Goal: Information Seeking & Learning: Learn about a topic

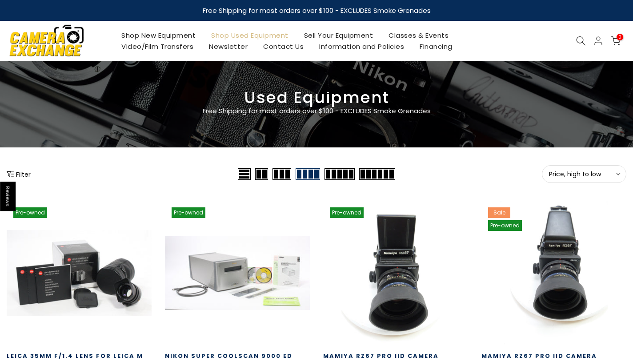
type input "**********"
click at [609, 168] on button "Price, high to low Sort" at bounding box center [584, 174] width 84 height 18
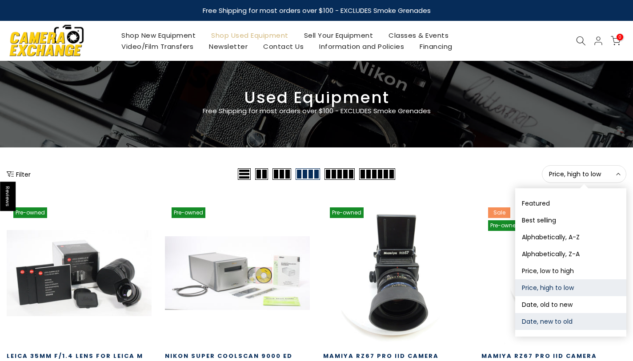
click at [564, 326] on button "Date, new to old" at bounding box center [570, 321] width 111 height 17
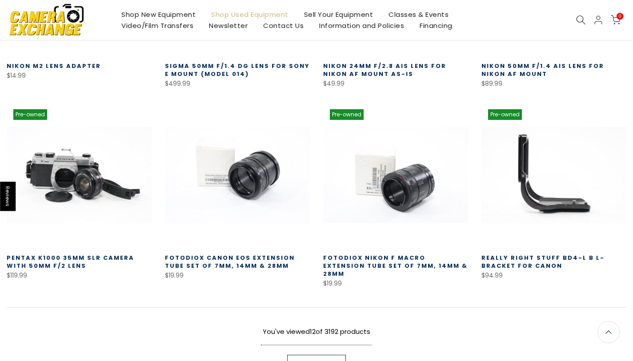
scroll to position [507, 0]
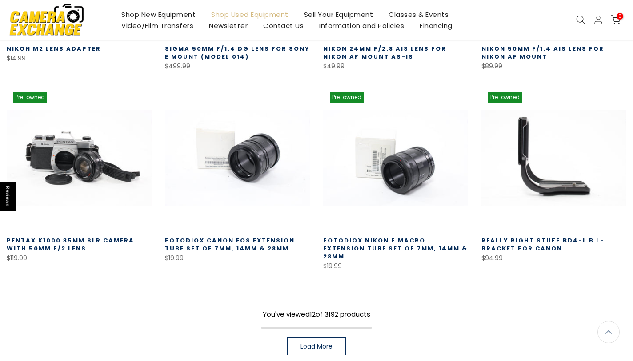
click at [308, 343] on span "Load More" at bounding box center [316, 346] width 32 height 6
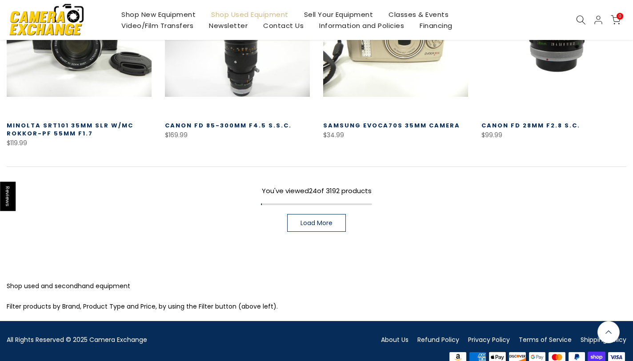
scroll to position [1215, 0]
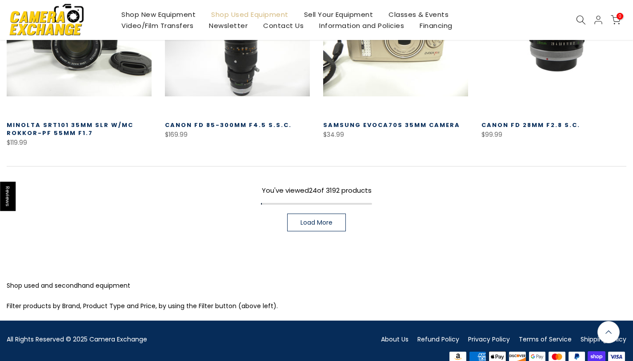
click at [313, 220] on span "Load More" at bounding box center [316, 223] width 32 height 6
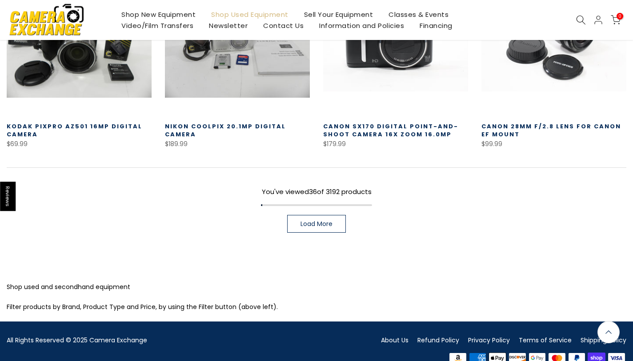
scroll to position [1799, 0]
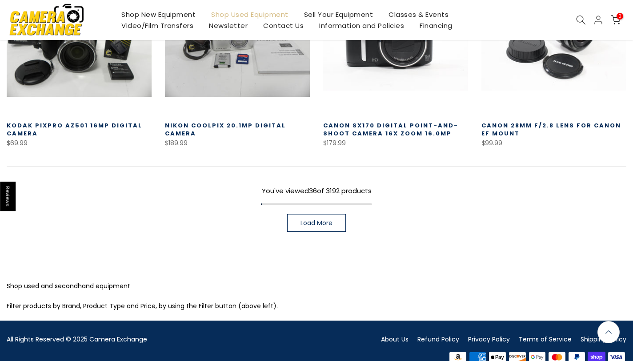
click at [313, 220] on span "Load More" at bounding box center [316, 223] width 32 height 6
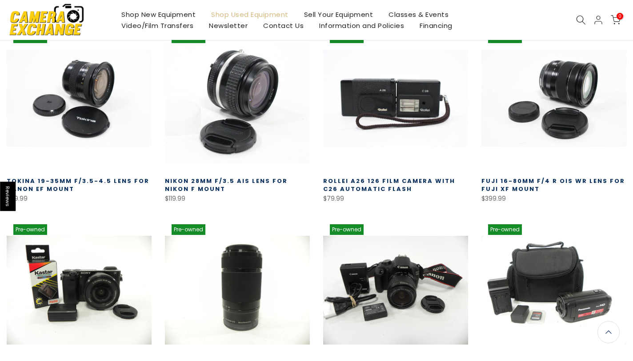
scroll to position [2152, 0]
